Goal: Task Accomplishment & Management: Use online tool/utility

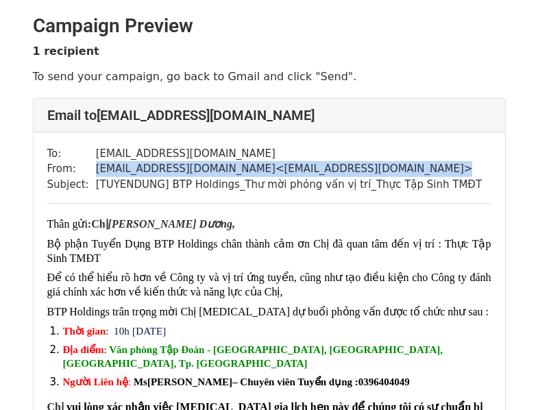
drag, startPoint x: 200, startPoint y: 169, endPoint x: 412, endPoint y: 169, distance: 212.6
click at [412, 169] on tr "From: tuyendungbtp2025@gmail.com < tuyendungbtp2025@gmail.com >" at bounding box center [264, 169] width 435 height 16
click at [412, 169] on td "tuyendungbtp2025@gmail.com < tuyendungbtp2025@gmail.com >" at bounding box center [289, 169] width 387 height 16
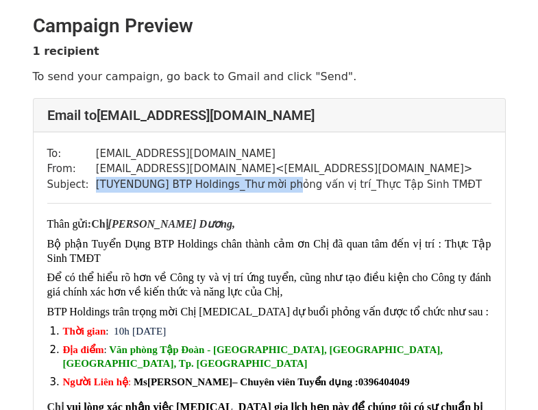
drag, startPoint x: 88, startPoint y: 182, endPoint x: 272, endPoint y: 189, distance: 183.9
click at [272, 189] on tr "Subject: [TUYENDUNG] BTP Holdings_Thư mời phỏng vấn vị trí_Thực Tập Sinh TMĐT" at bounding box center [264, 185] width 435 height 16
click at [272, 189] on td "[TUYENDUNG] BTP Holdings_Thư mời phỏng vấn vị trí_Thực Tập Sinh TMĐT" at bounding box center [289, 185] width 387 height 16
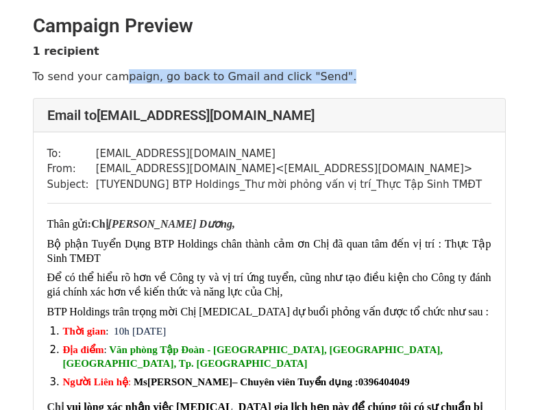
drag, startPoint x: 239, startPoint y: 67, endPoint x: 323, endPoint y: 67, distance: 84.4
click at [323, 67] on div "1 recipient To send your campaign, go back to Gmail and click "Send"." at bounding box center [270, 64] width 494 height 40
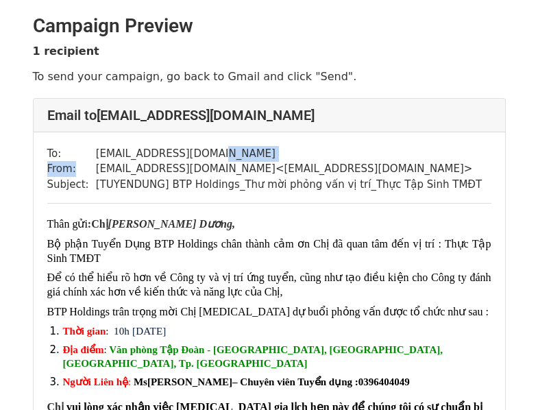
drag, startPoint x: 84, startPoint y: 162, endPoint x: 209, endPoint y: 160, distance: 124.8
click at [209, 160] on tbody "To: dtd10022004@gmail.com From: tuyendungbtp2025@gmail.com < tuyendungbtp2025@g…" at bounding box center [264, 169] width 435 height 47
click at [209, 160] on td "dtd10022004@gmail.com" at bounding box center [289, 154] width 387 height 16
